Goal: Transaction & Acquisition: Download file/media

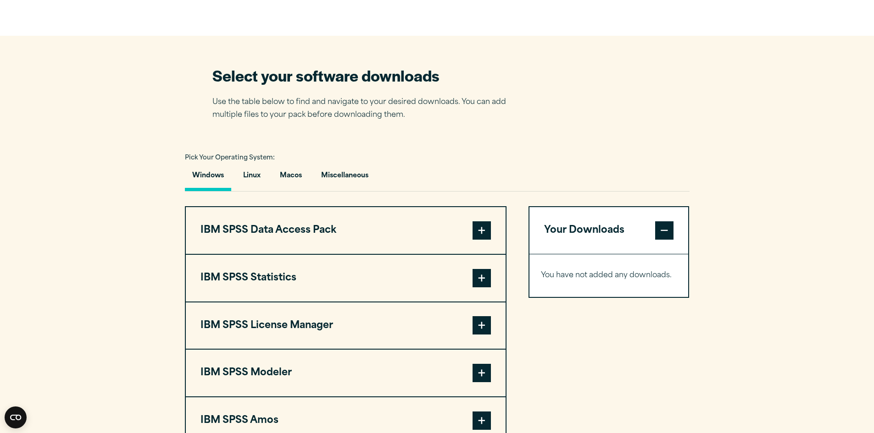
scroll to position [642, 0]
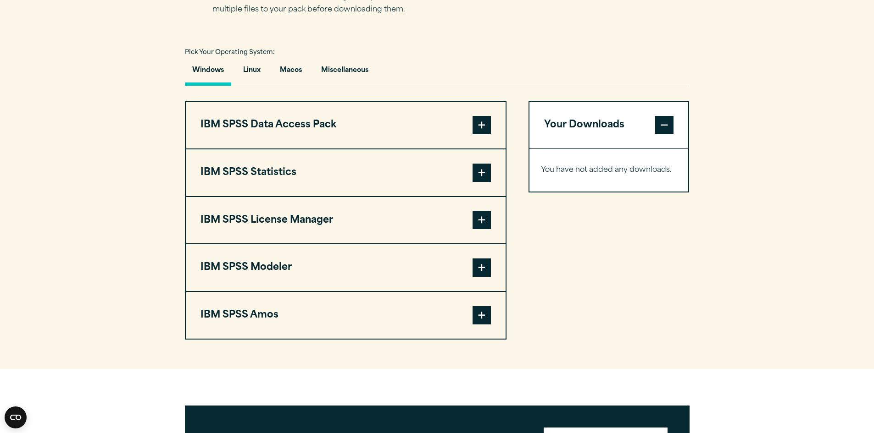
click at [473, 128] on span at bounding box center [481, 125] width 18 height 18
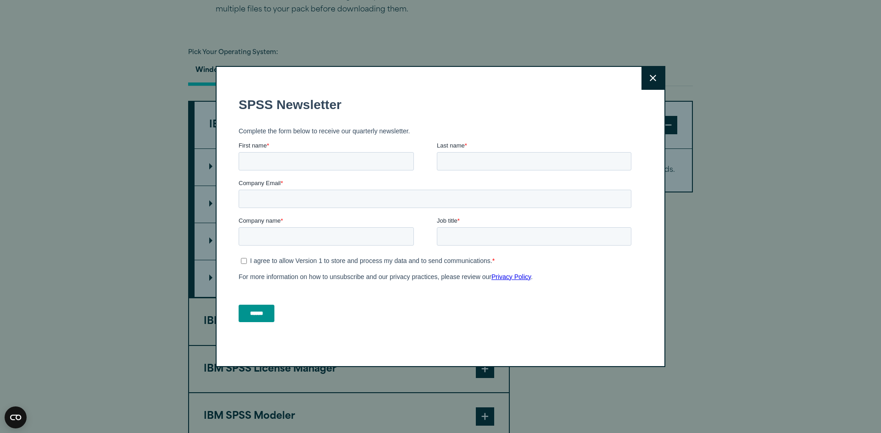
click at [483, 122] on form "SPSS Newsletter Complete the form below to receive our quarterly newsletter. Fi…" at bounding box center [436, 209] width 396 height 241
click at [645, 72] on button "Close" at bounding box center [652, 78] width 23 height 23
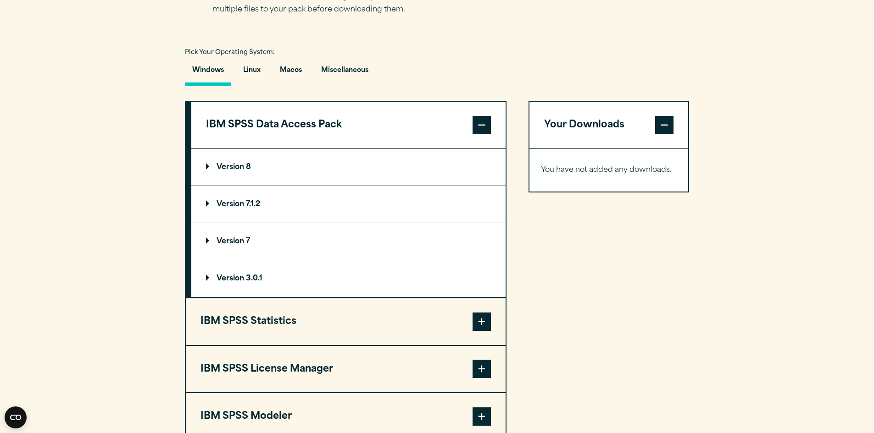
click at [488, 124] on span at bounding box center [481, 125] width 18 height 18
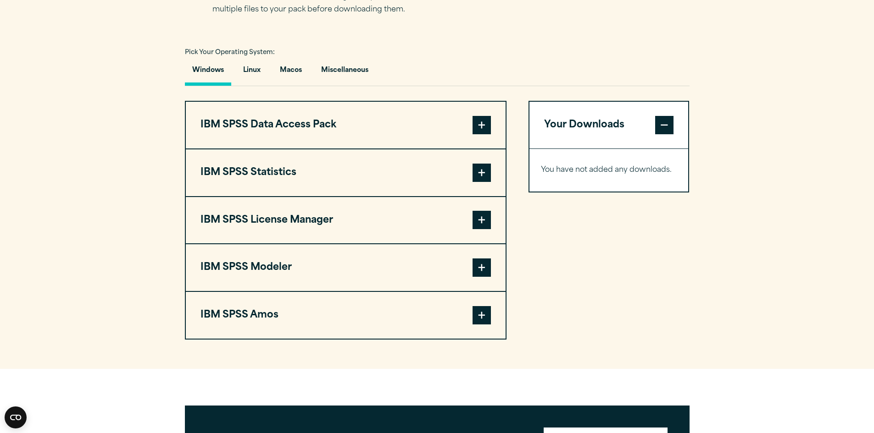
click at [482, 177] on span at bounding box center [481, 173] width 18 height 18
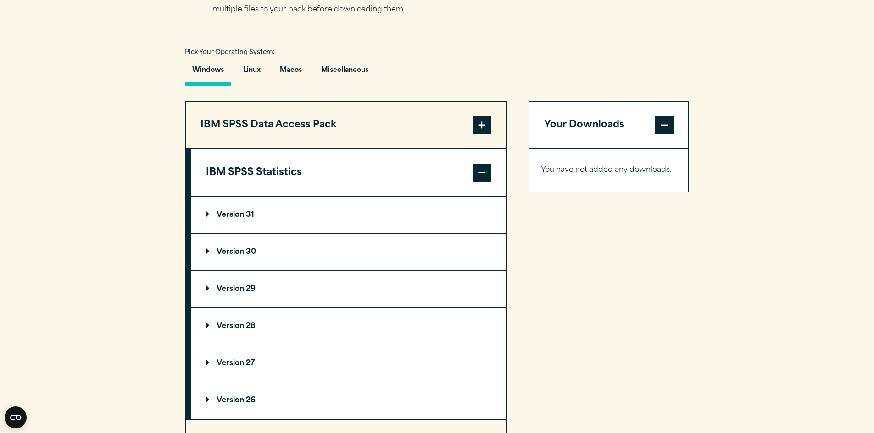
click at [482, 175] on span at bounding box center [481, 173] width 18 height 18
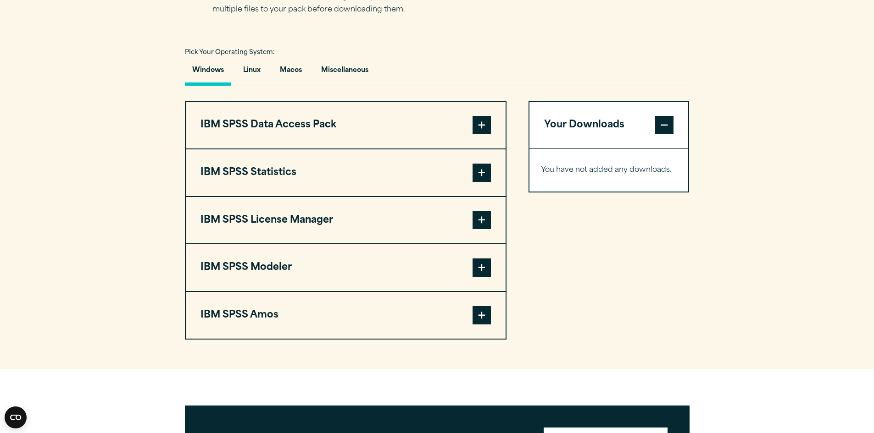
click at [481, 217] on span at bounding box center [481, 220] width 18 height 18
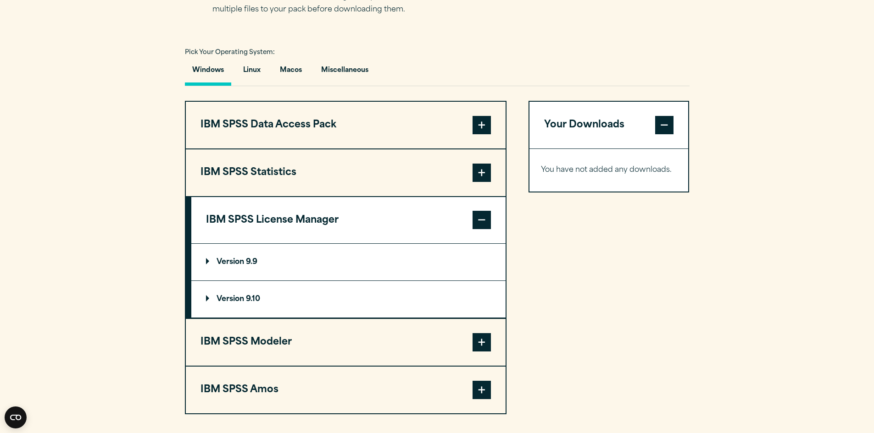
click at [481, 217] on span at bounding box center [481, 220] width 18 height 18
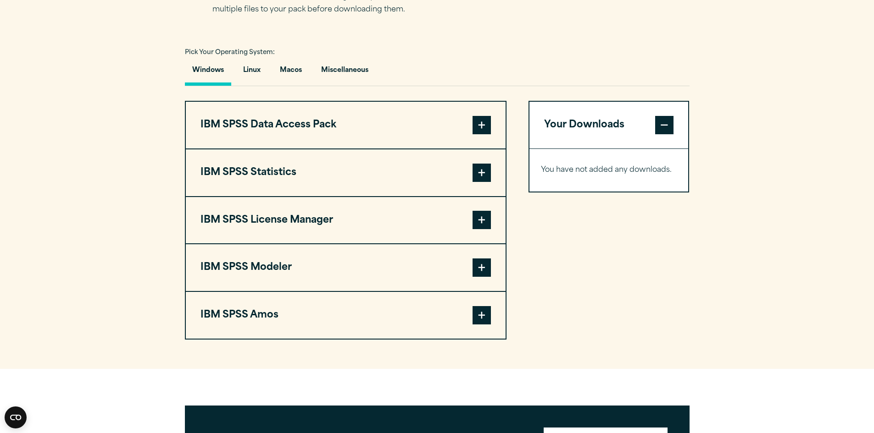
drag, startPoint x: 480, startPoint y: 257, endPoint x: 478, endPoint y: 262, distance: 5.4
click at [480, 258] on button "IBM SPSS Modeler" at bounding box center [346, 267] width 320 height 47
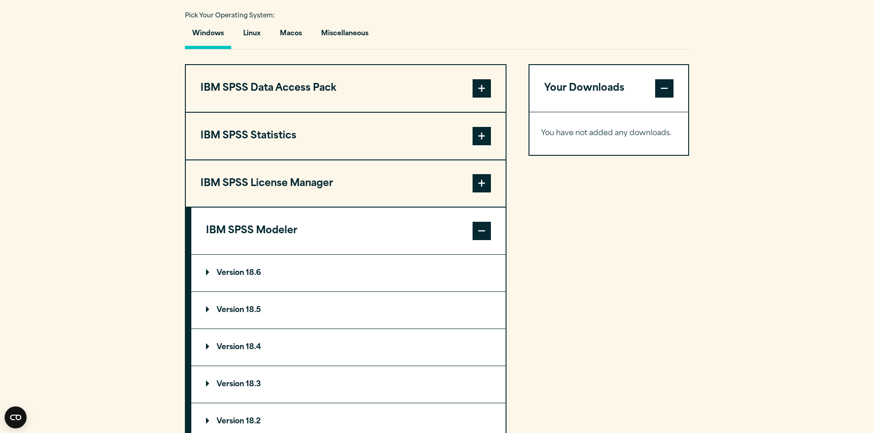
scroll to position [734, 0]
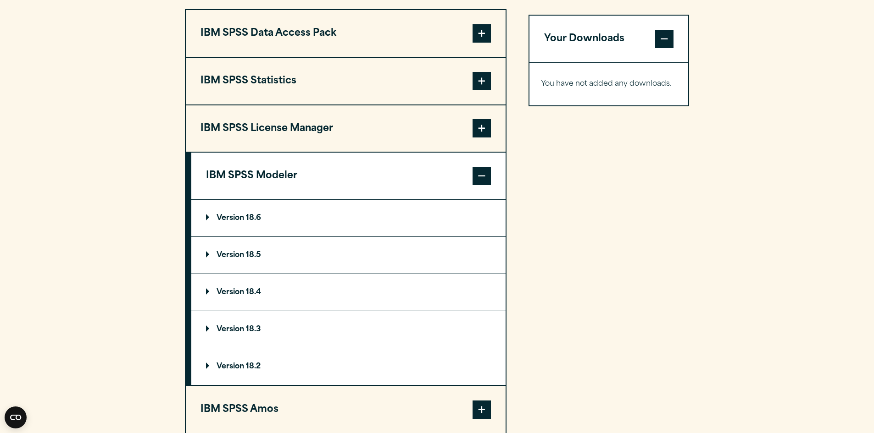
click at [482, 182] on span at bounding box center [481, 176] width 18 height 18
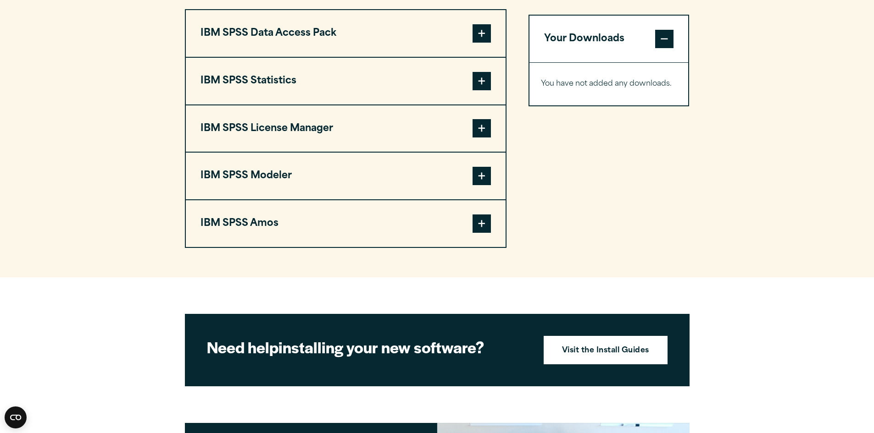
click at [489, 231] on span at bounding box center [481, 224] width 18 height 18
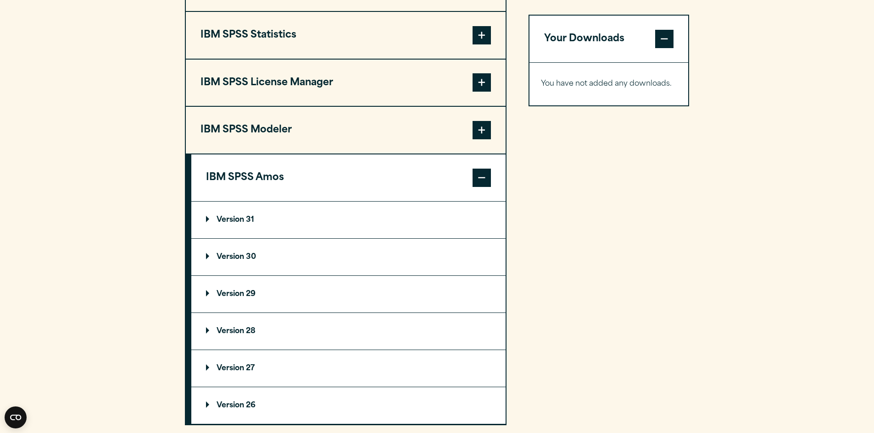
click at [479, 183] on span at bounding box center [481, 178] width 18 height 18
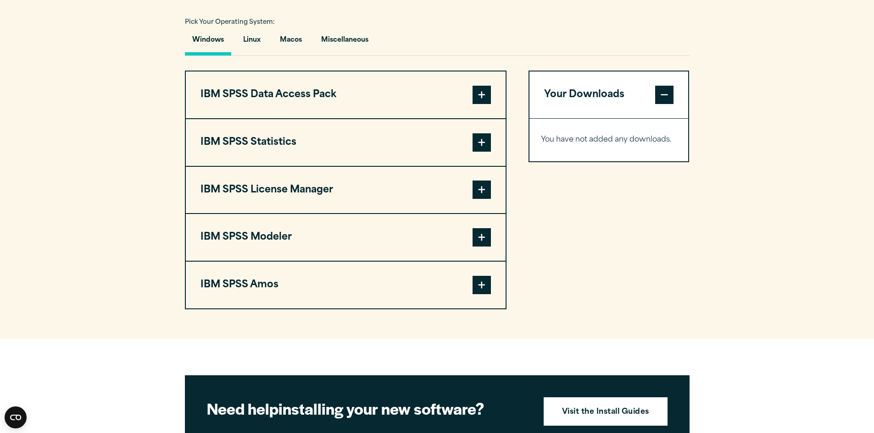
scroll to position [596, 0]
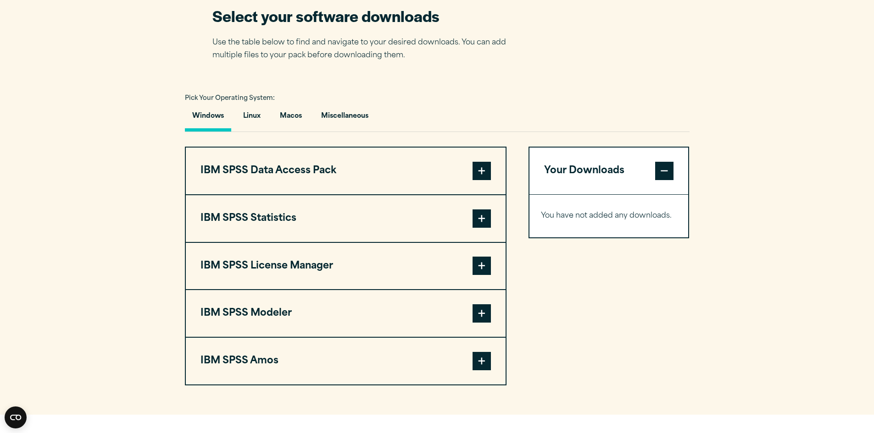
click at [477, 166] on span at bounding box center [481, 171] width 18 height 18
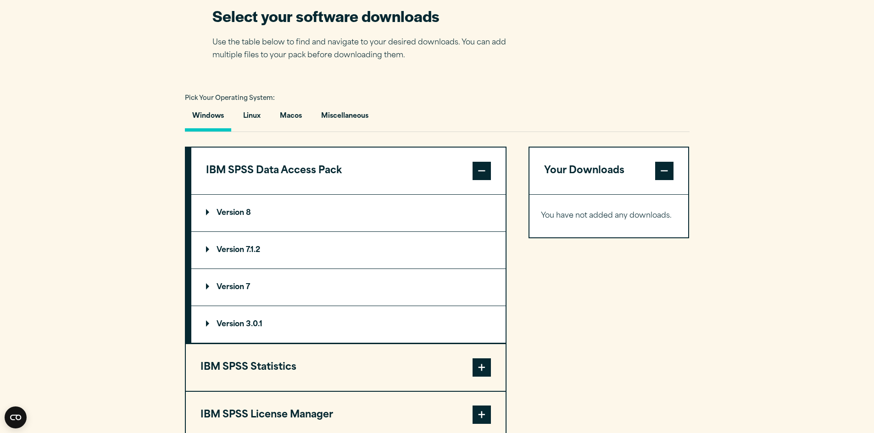
click at [259, 320] on summary "Version 3.0.1" at bounding box center [348, 324] width 314 height 37
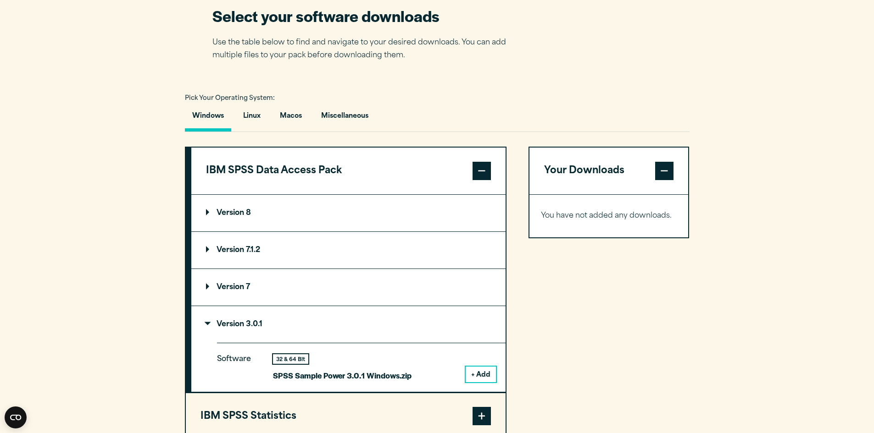
click at [484, 154] on button "IBM SPSS Data Access Pack" at bounding box center [348, 171] width 314 height 47
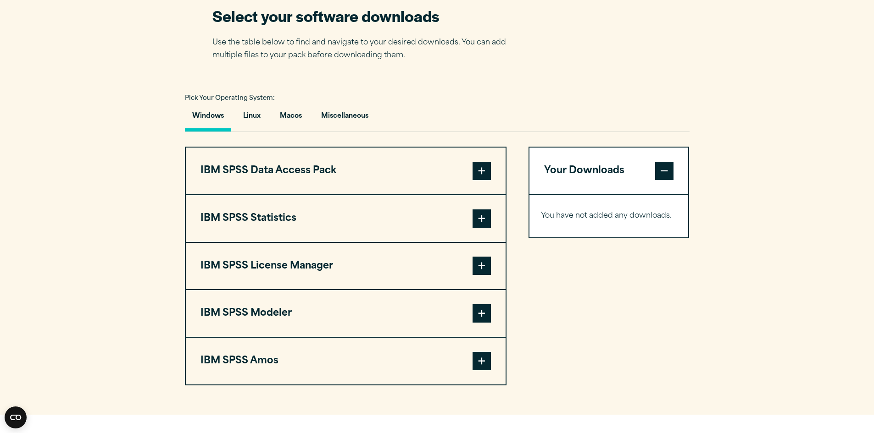
click at [482, 221] on span at bounding box center [481, 219] width 18 height 18
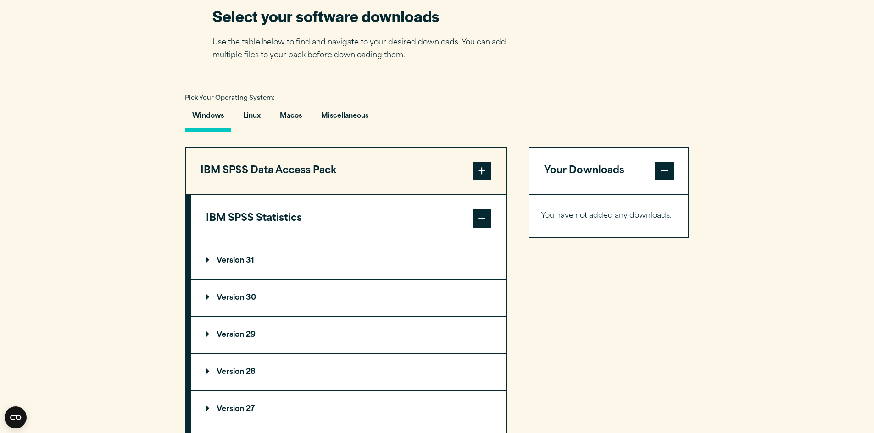
click at [241, 266] on summary "Version 31" at bounding box center [348, 261] width 314 height 37
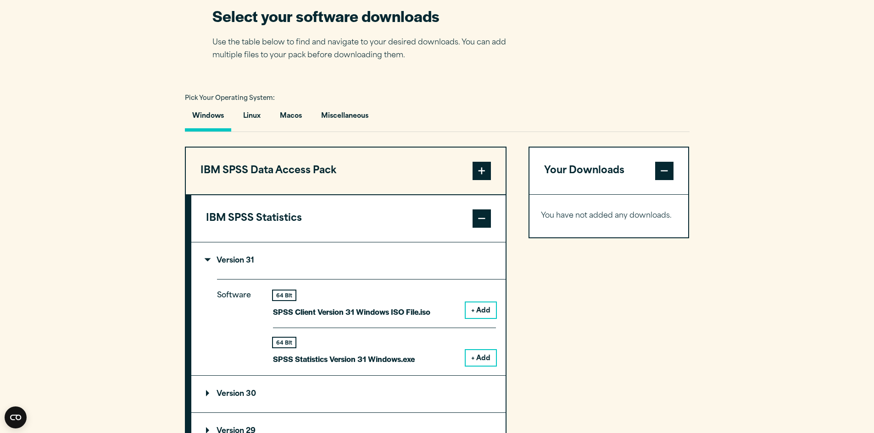
click at [475, 364] on button "+ Add" at bounding box center [480, 358] width 30 height 16
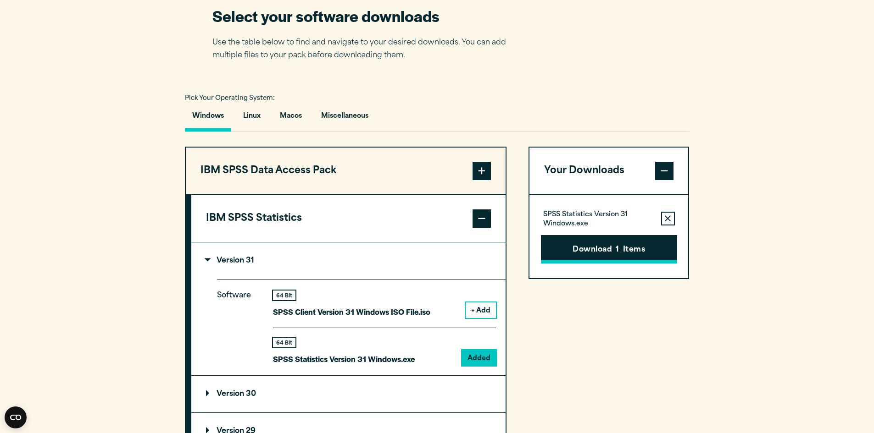
click at [571, 251] on button "Download 1 Items" at bounding box center [609, 249] width 136 height 28
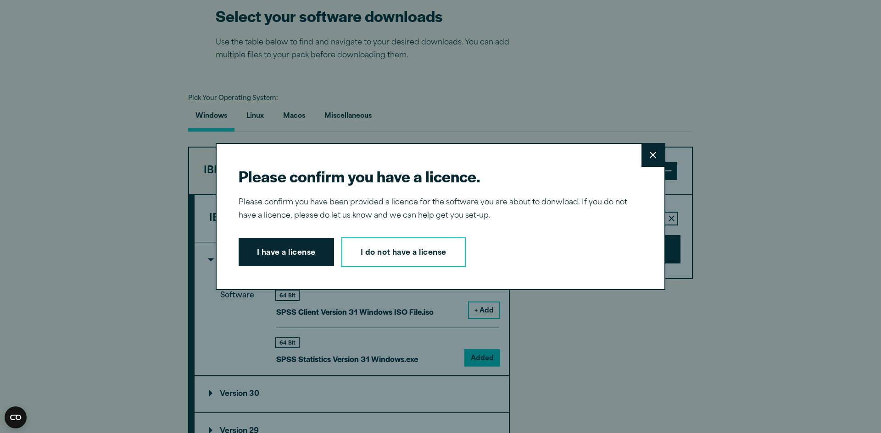
click at [306, 261] on button "I have a license" at bounding box center [285, 252] width 95 height 28
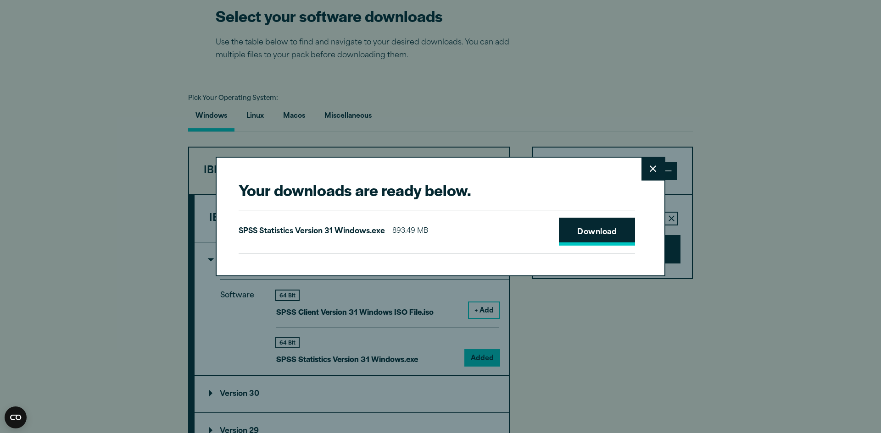
click at [577, 233] on link "Download" at bounding box center [597, 232] width 76 height 28
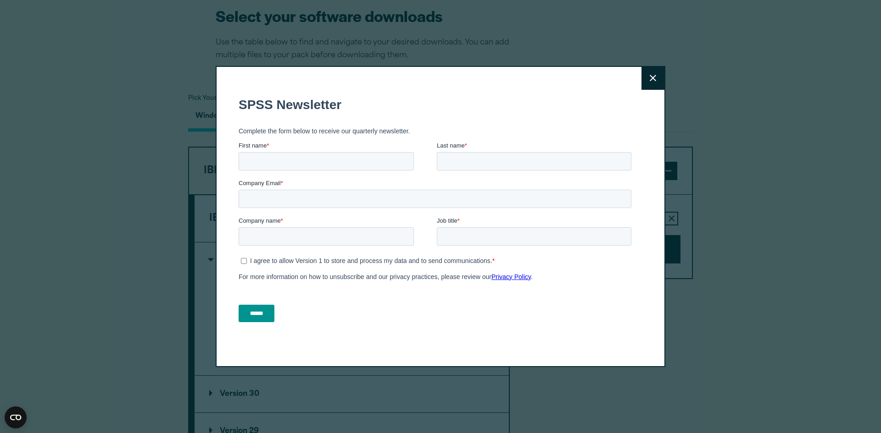
click at [652, 82] on button "Close" at bounding box center [652, 78] width 23 height 23
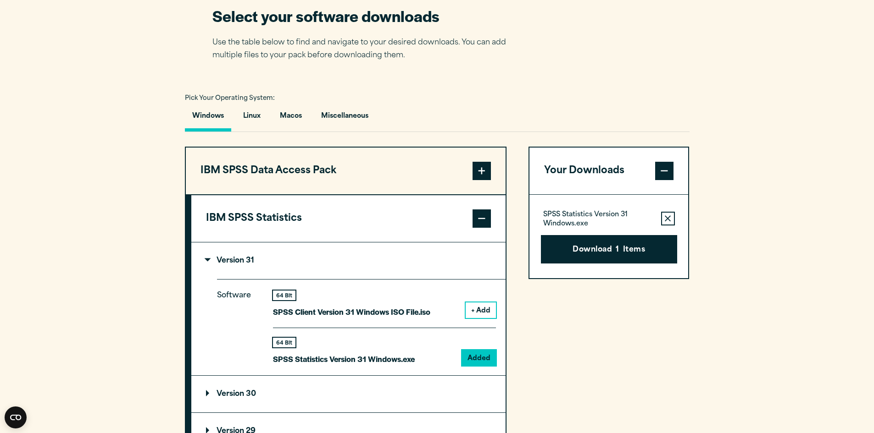
click at [795, 153] on section "Select your software downloads Use the table below to find and navigate to your…" at bounding box center [437, 355] width 874 height 759
